Goal: Find specific fact: Find specific fact

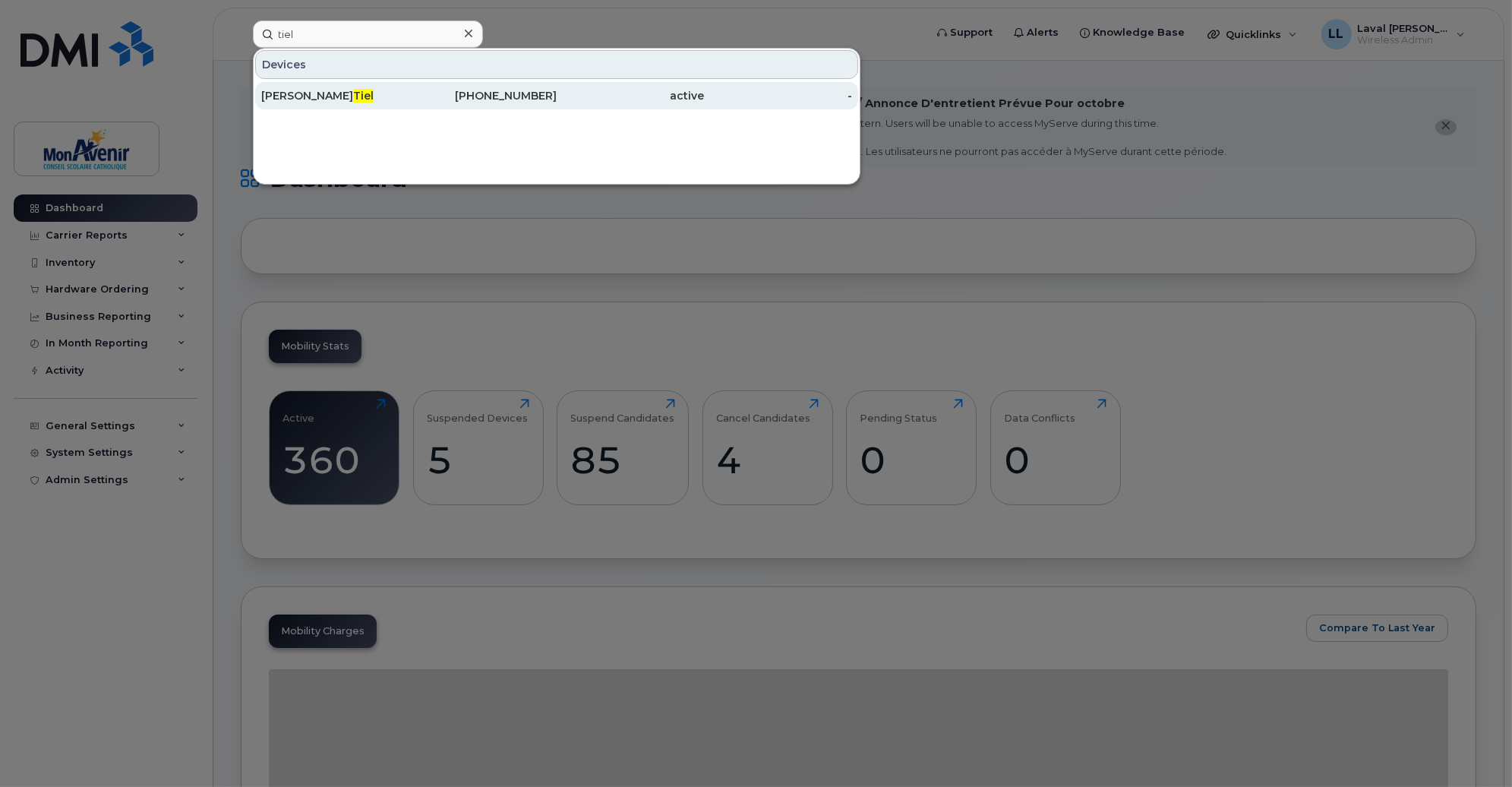
type input "tiel"
click at [275, 100] on div "[PERSON_NAME]" at bounding box center [335, 96] width 148 height 15
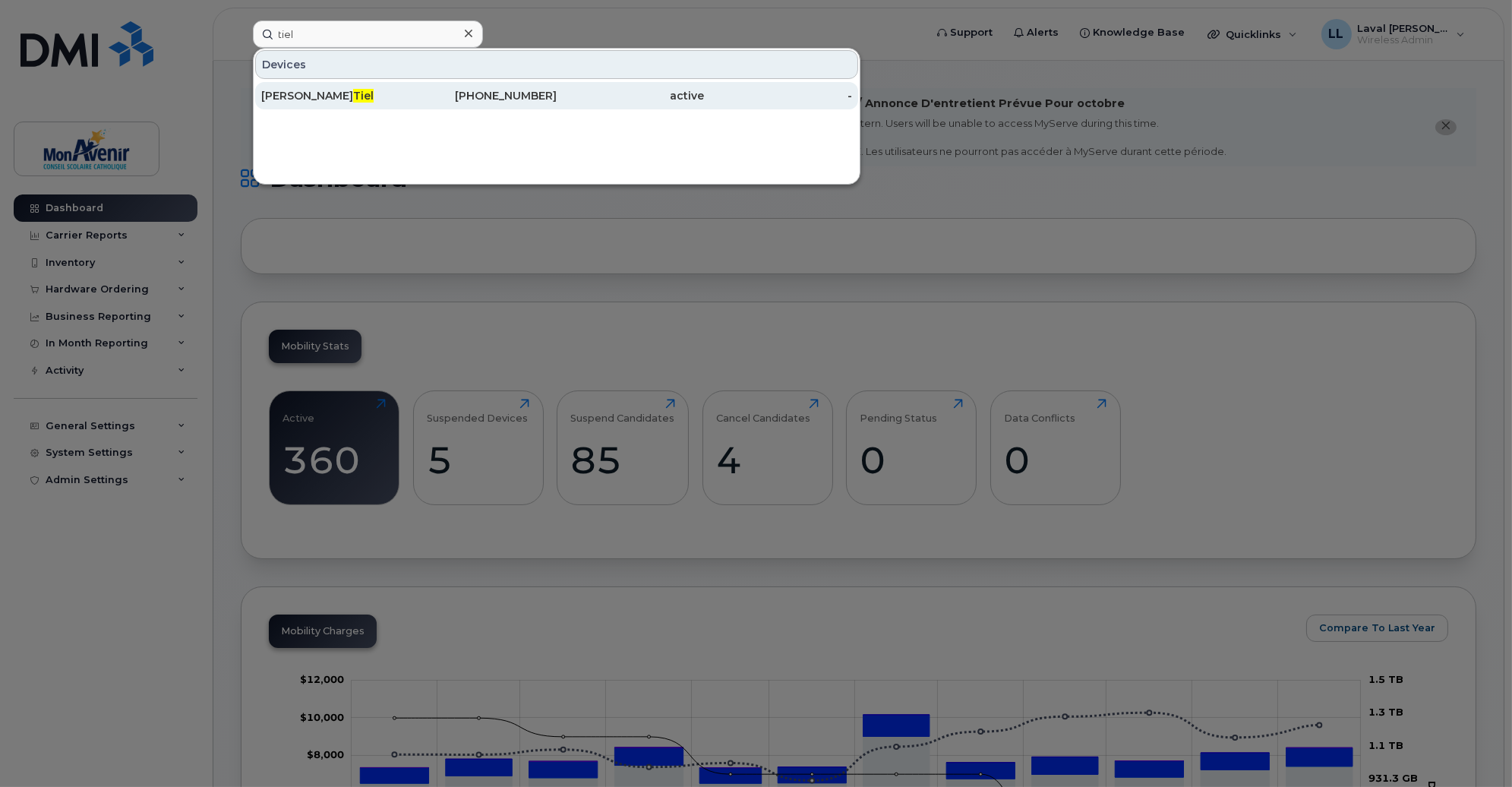
click at [277, 96] on div "[PERSON_NAME]" at bounding box center [335, 96] width 148 height 15
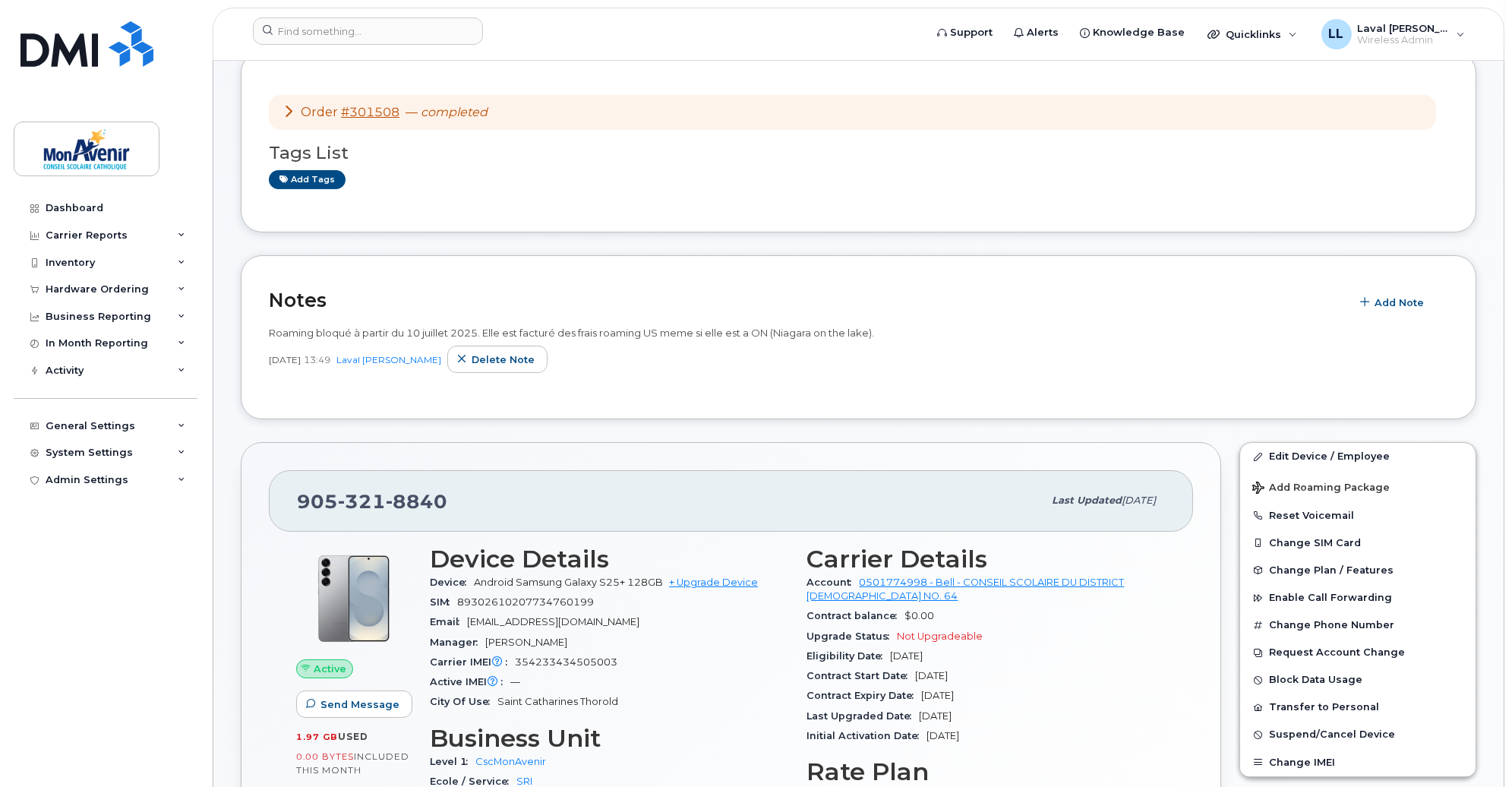
scroll to position [337, 0]
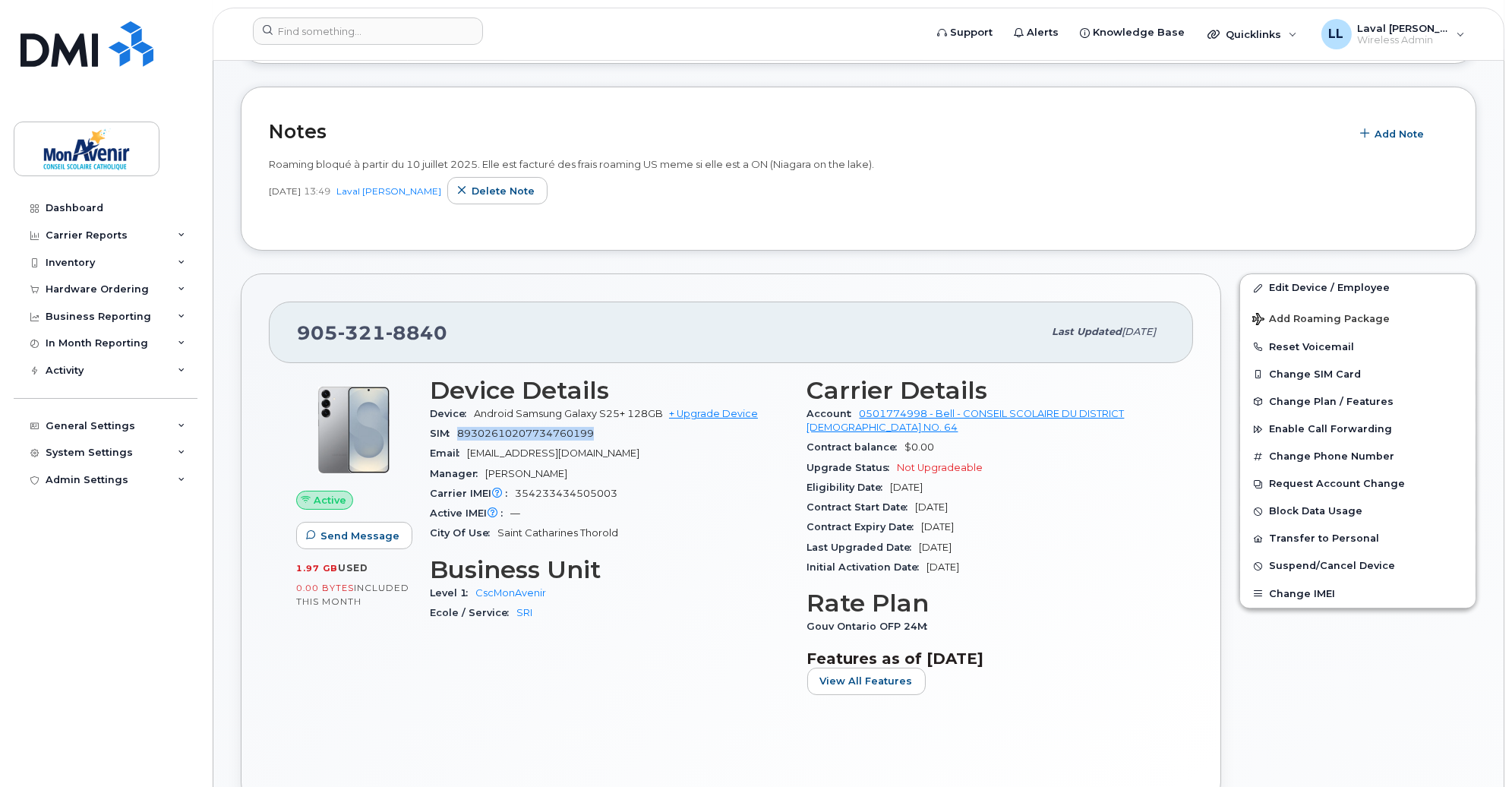
drag, startPoint x: 606, startPoint y: 436, endPoint x: 460, endPoint y: 434, distance: 146.0
click at [460, 434] on div "SIM 89302610207734760199" at bounding box center [609, 434] width 359 height 20
copy span "89302610207734760199"
drag, startPoint x: 627, startPoint y: 490, endPoint x: 515, endPoint y: 491, distance: 112.0
click at [515, 491] on div "Carrier IMEI Carrier IMEI is reported during the last billing cycle or change o…" at bounding box center [609, 494] width 359 height 20
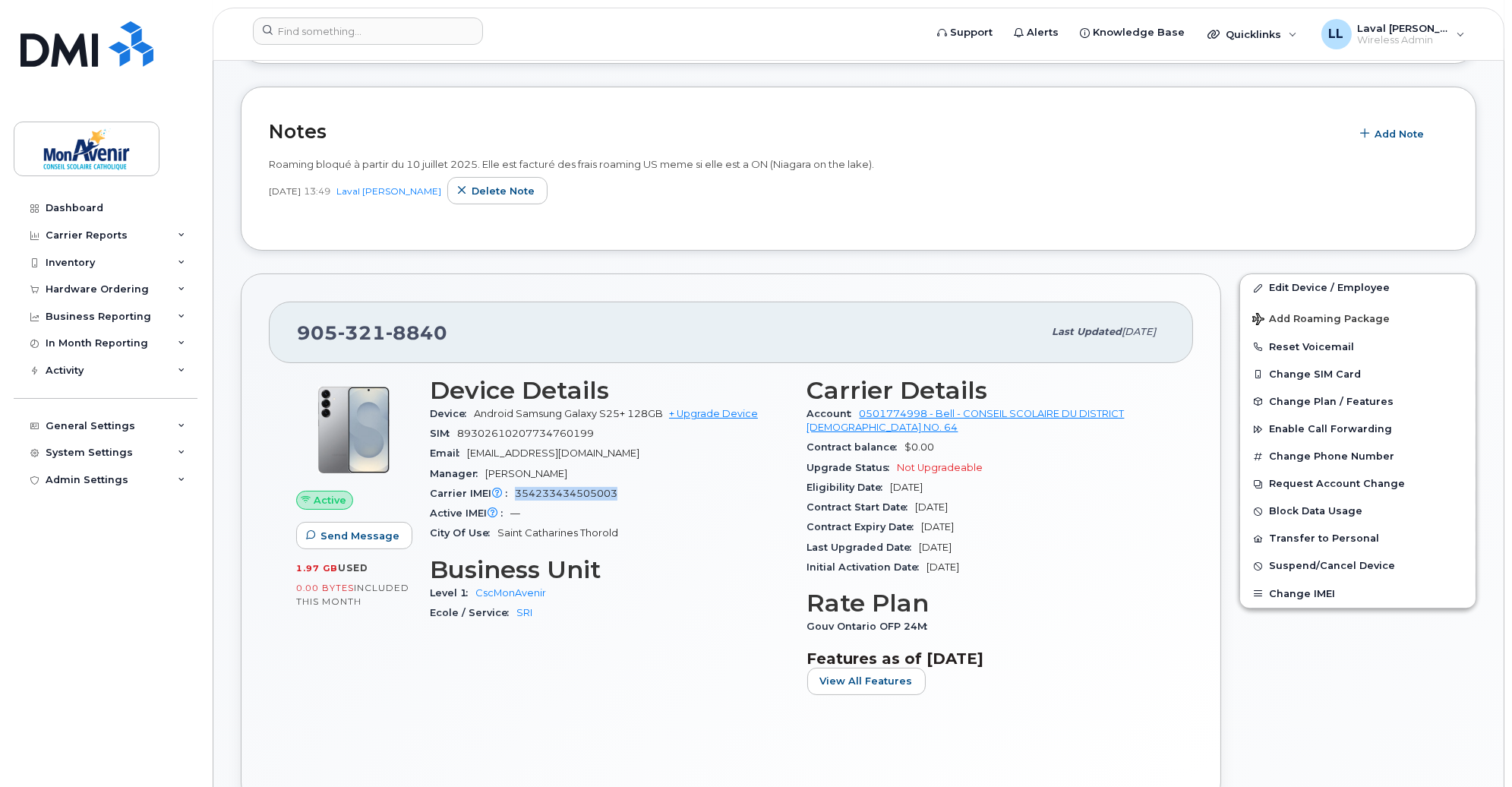
copy span "354233434505003"
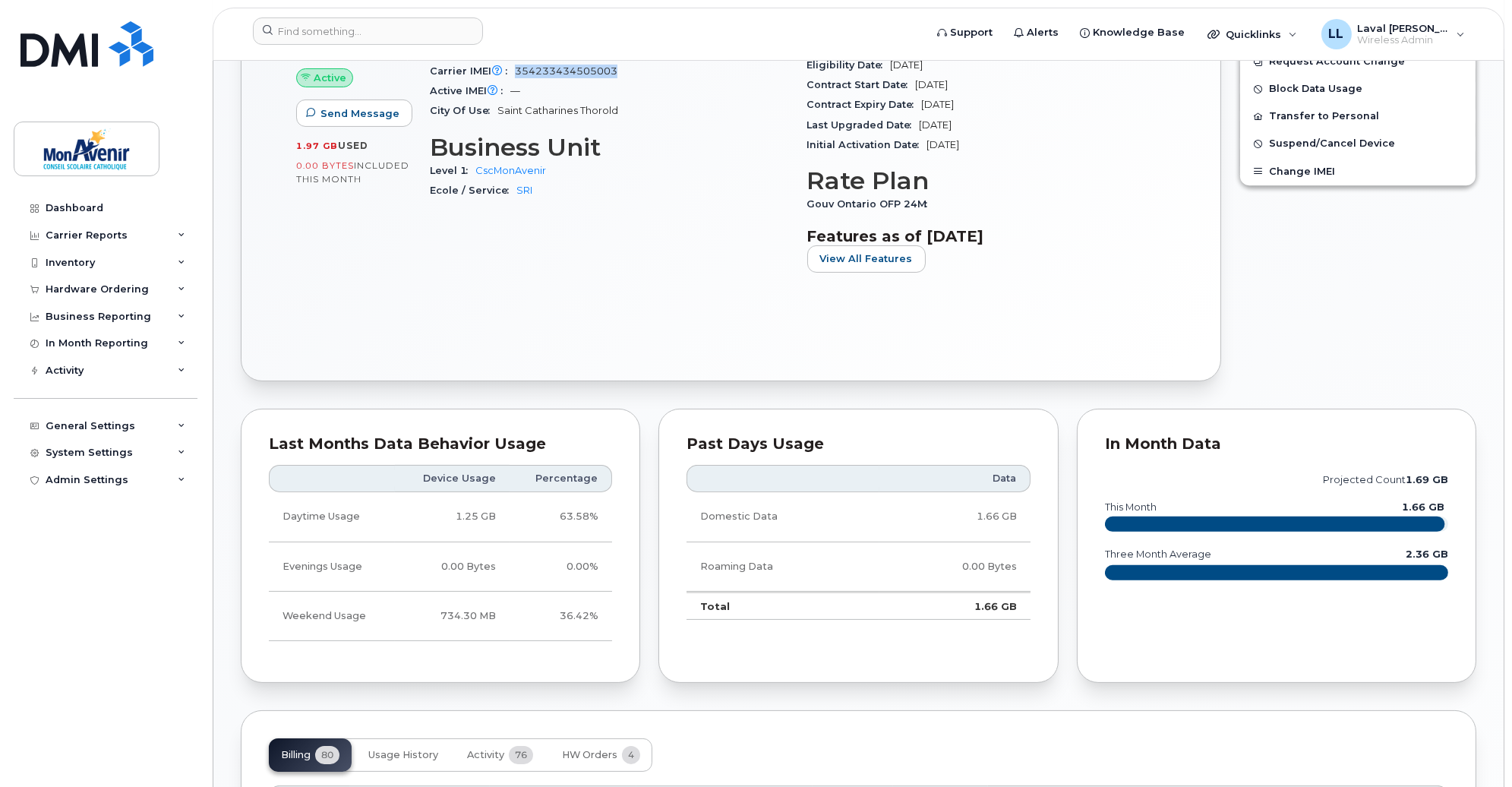
scroll to position [590, 0]
